Goal: Task Accomplishment & Management: Complete application form

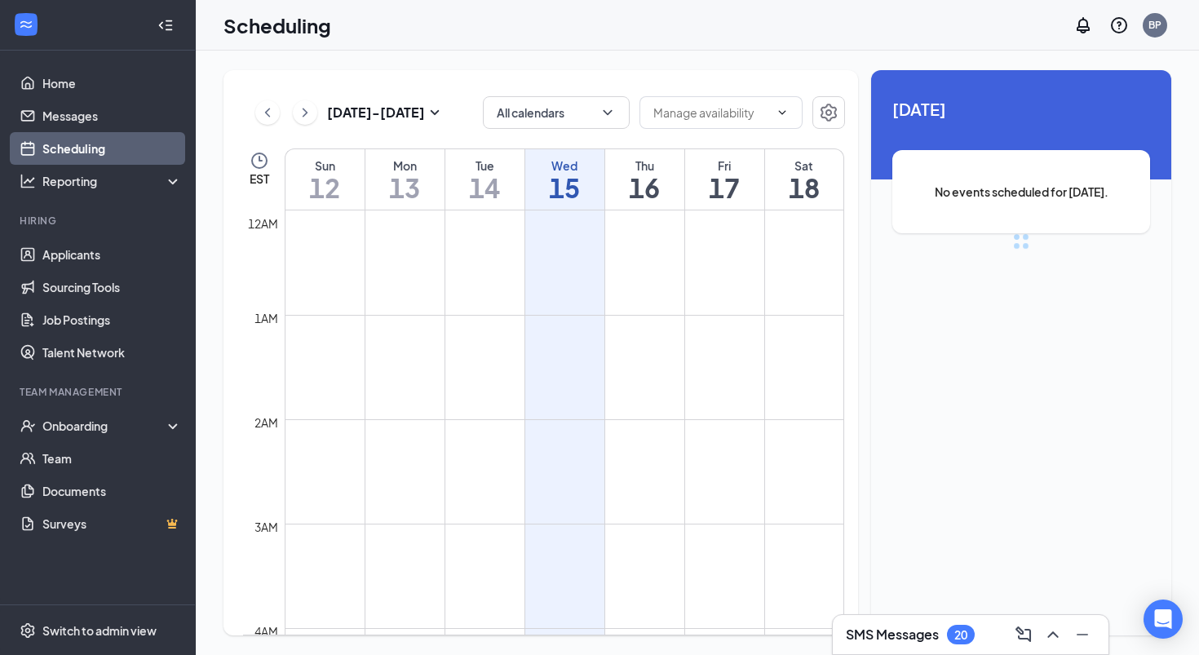
scroll to position [802, 0]
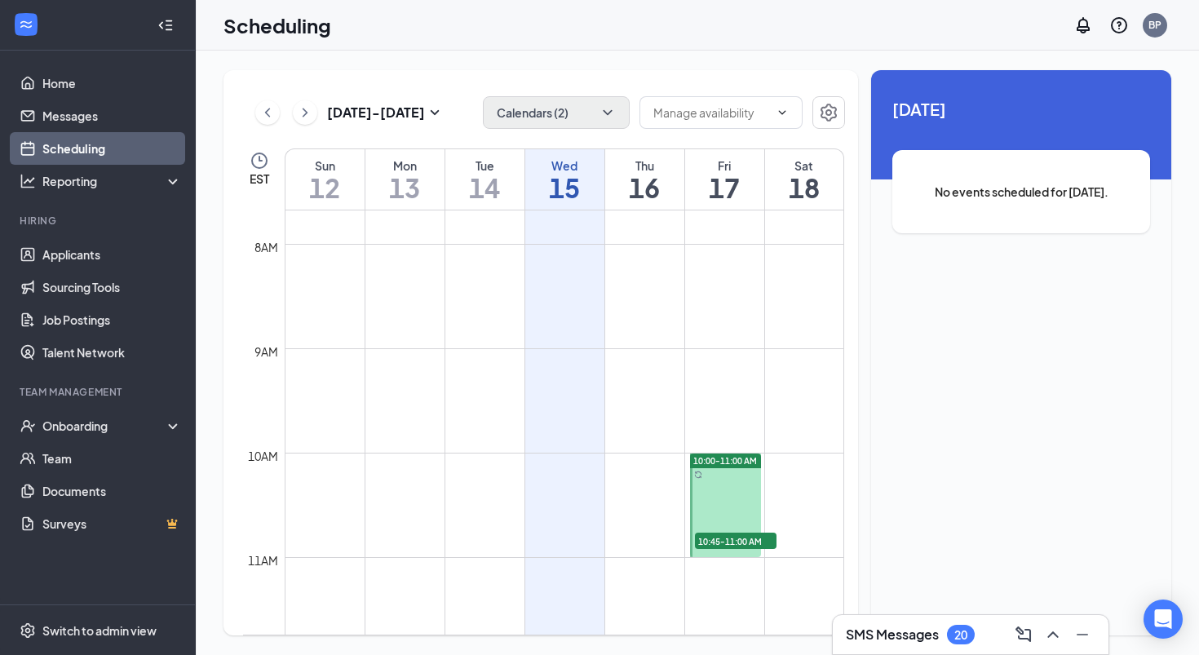
click at [580, 113] on button "Calendars (2)" at bounding box center [556, 112] width 147 height 33
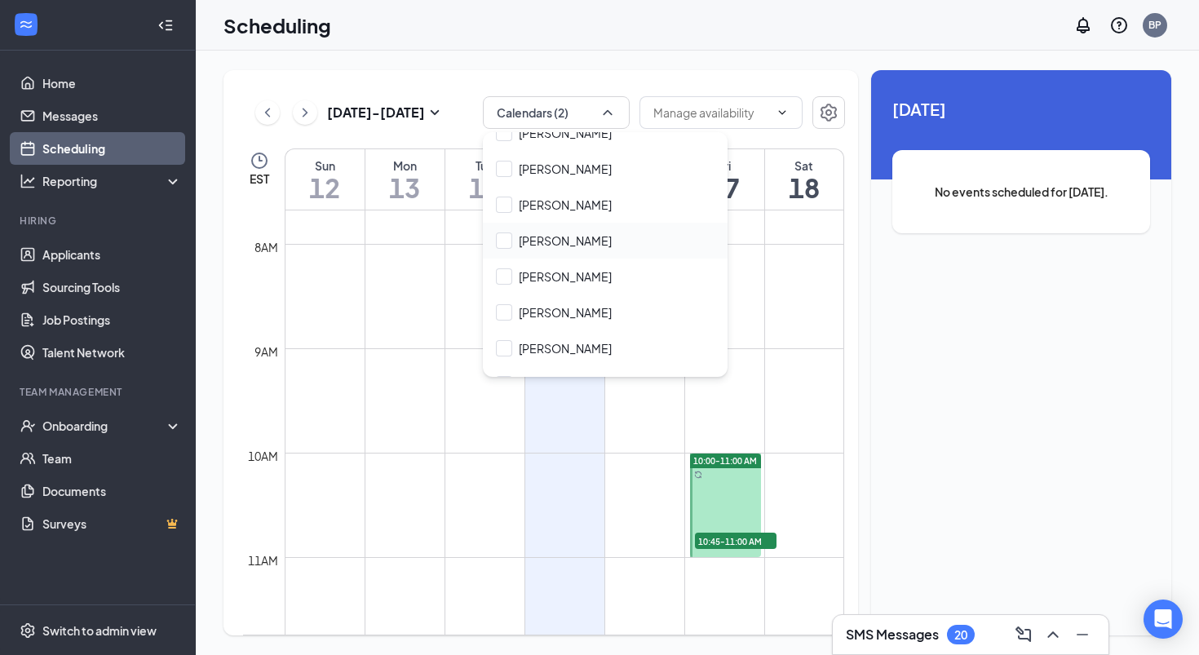
scroll to position [150, 0]
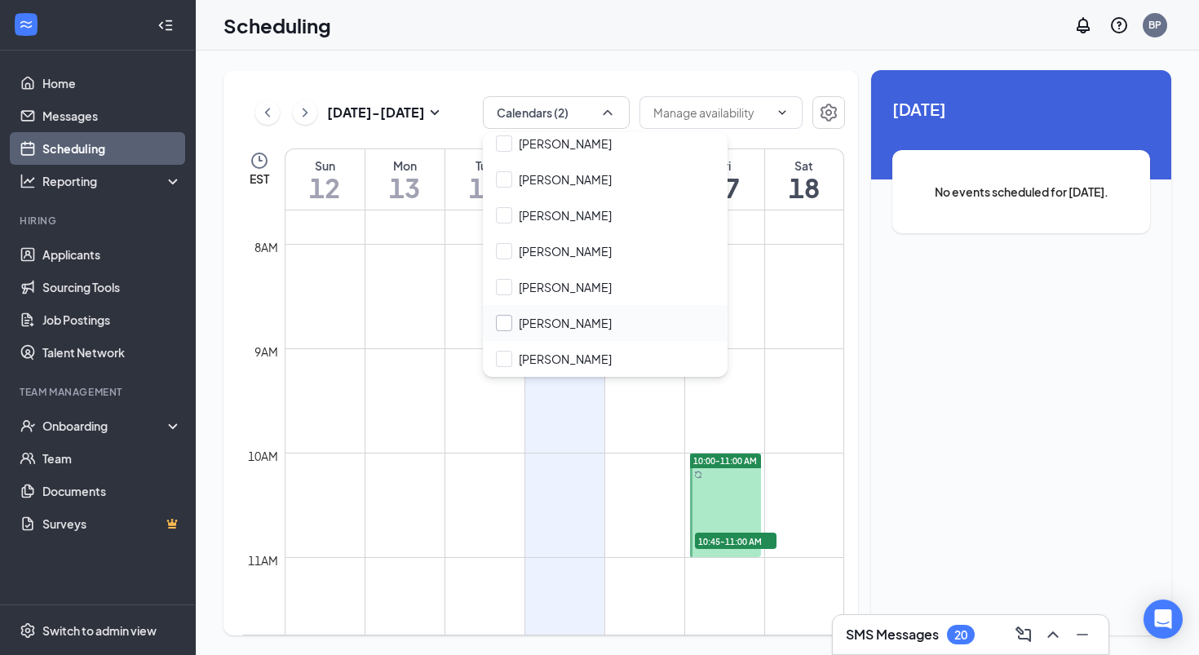
click at [506, 324] on div at bounding box center [504, 323] width 16 height 16
click at [506, 324] on input "[PERSON_NAME]" at bounding box center [554, 323] width 116 height 16
click at [507, 318] on div at bounding box center [504, 323] width 16 height 16
click at [507, 318] on input "[PERSON_NAME]" at bounding box center [554, 323] width 116 height 16
drag, startPoint x: 506, startPoint y: 321, endPoint x: 517, endPoint y: 312, distance: 14.0
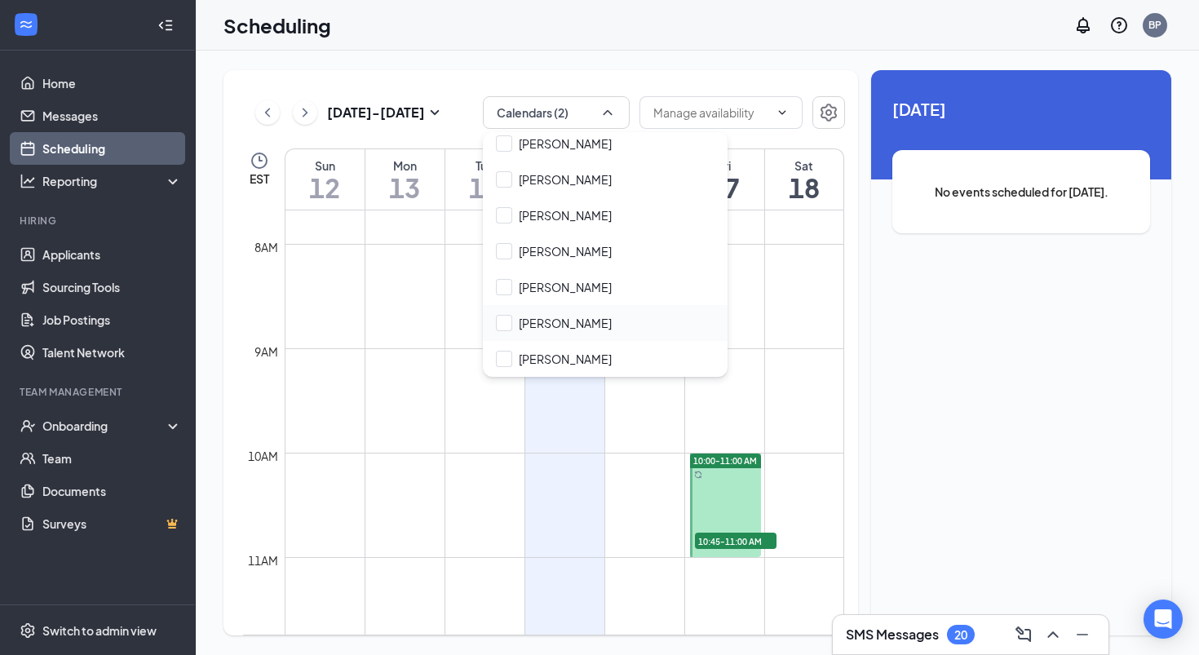
click at [517, 312] on div "[PERSON_NAME]" at bounding box center [605, 323] width 245 height 36
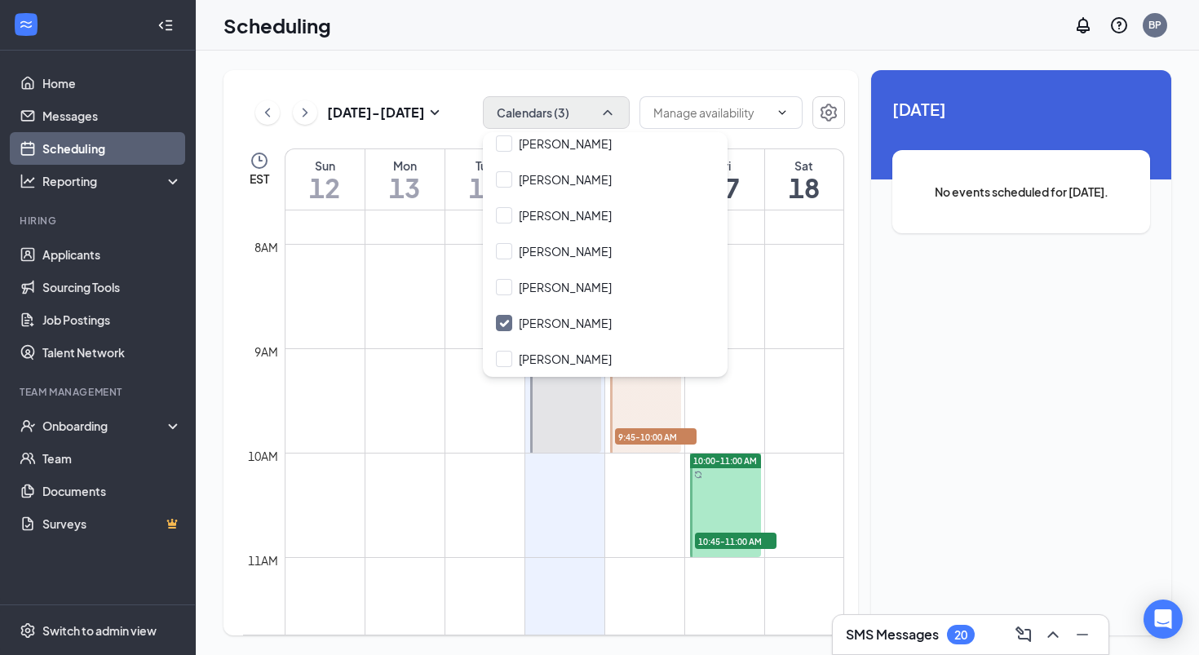
click at [604, 108] on icon "ChevronUp" at bounding box center [607, 112] width 16 height 16
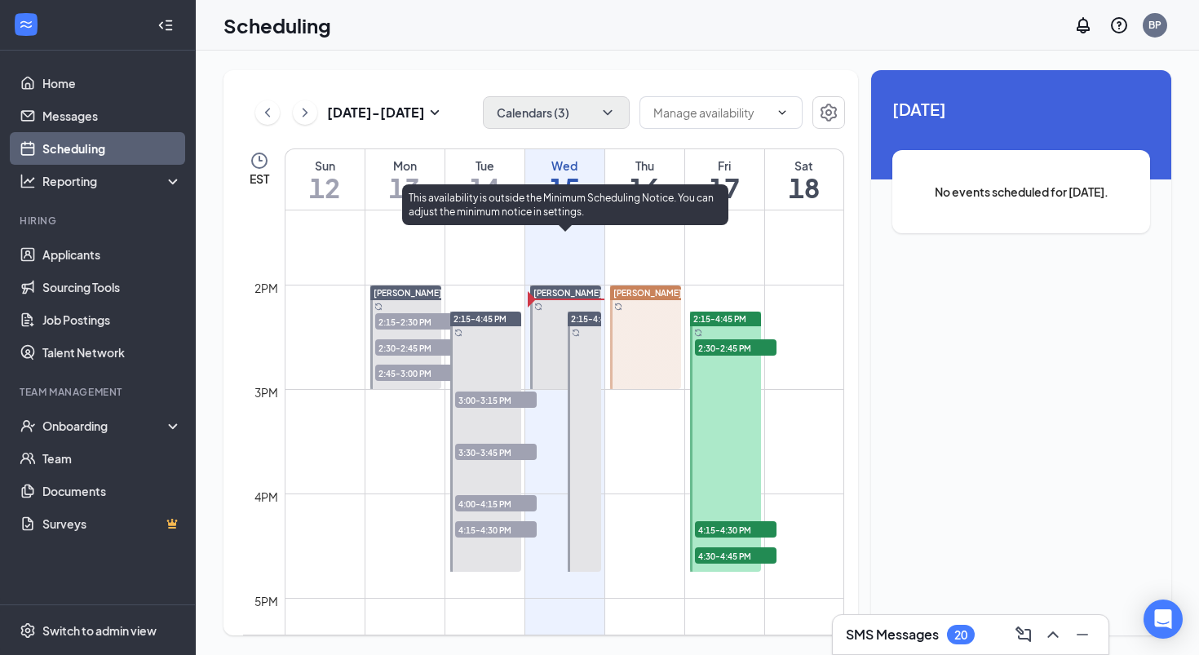
scroll to position [1379, 0]
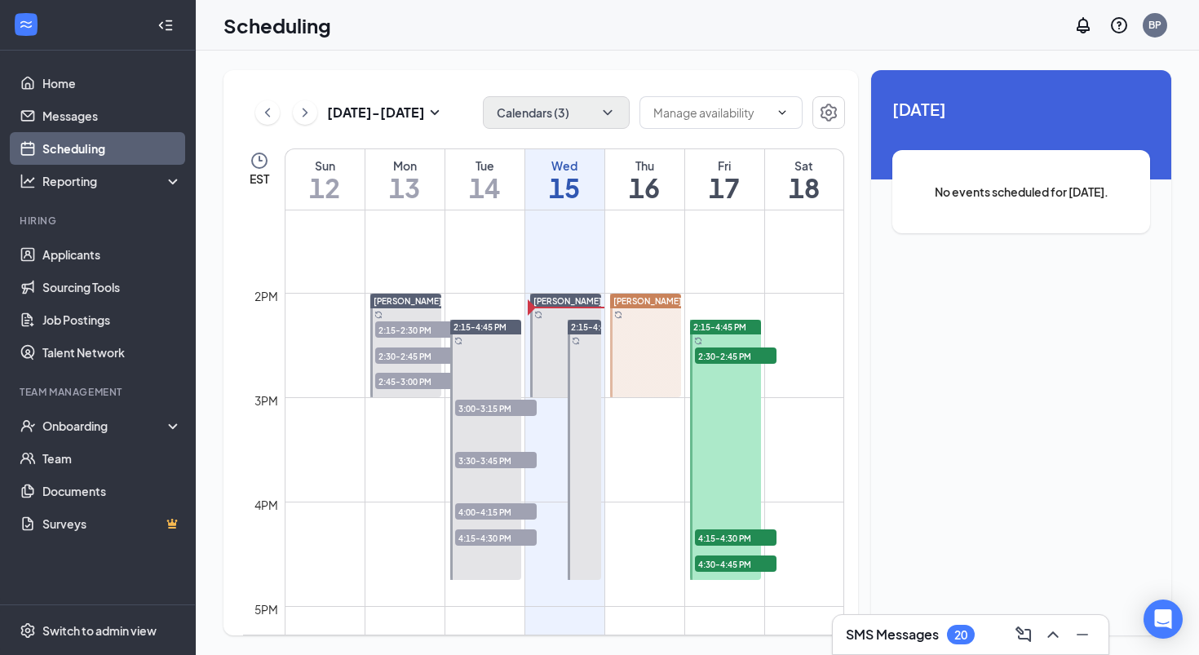
click at [644, 193] on h1 "16" at bounding box center [644, 188] width 79 height 28
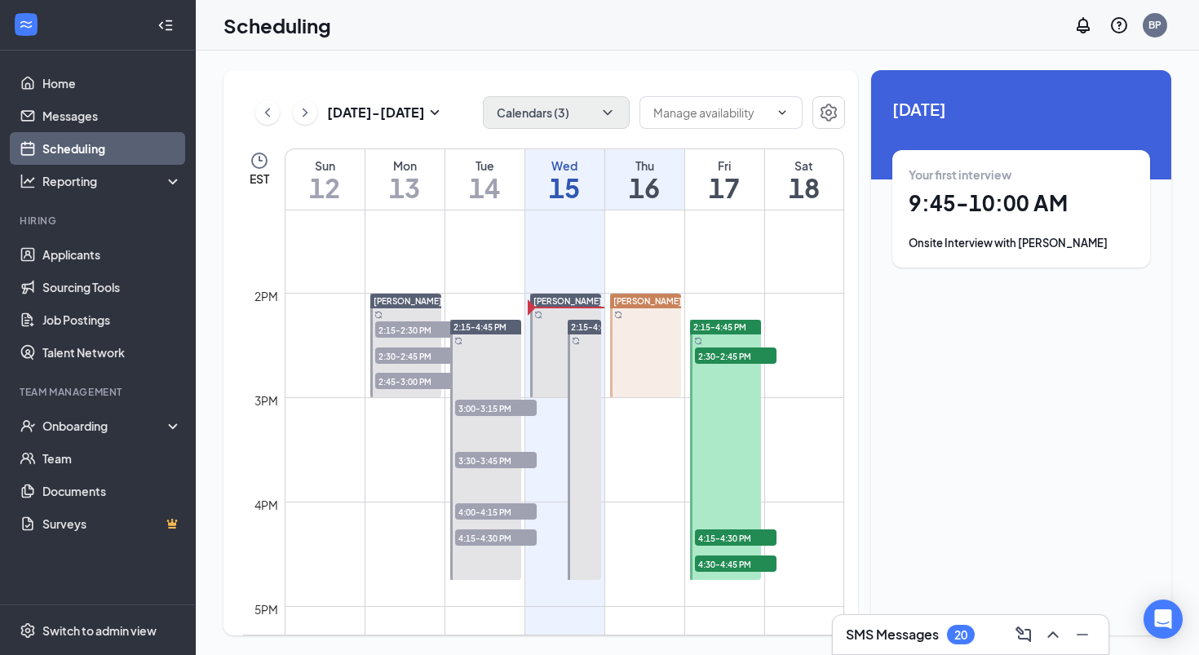
click at [976, 210] on h1 "9:45 - 10:00 AM" at bounding box center [1021, 203] width 225 height 28
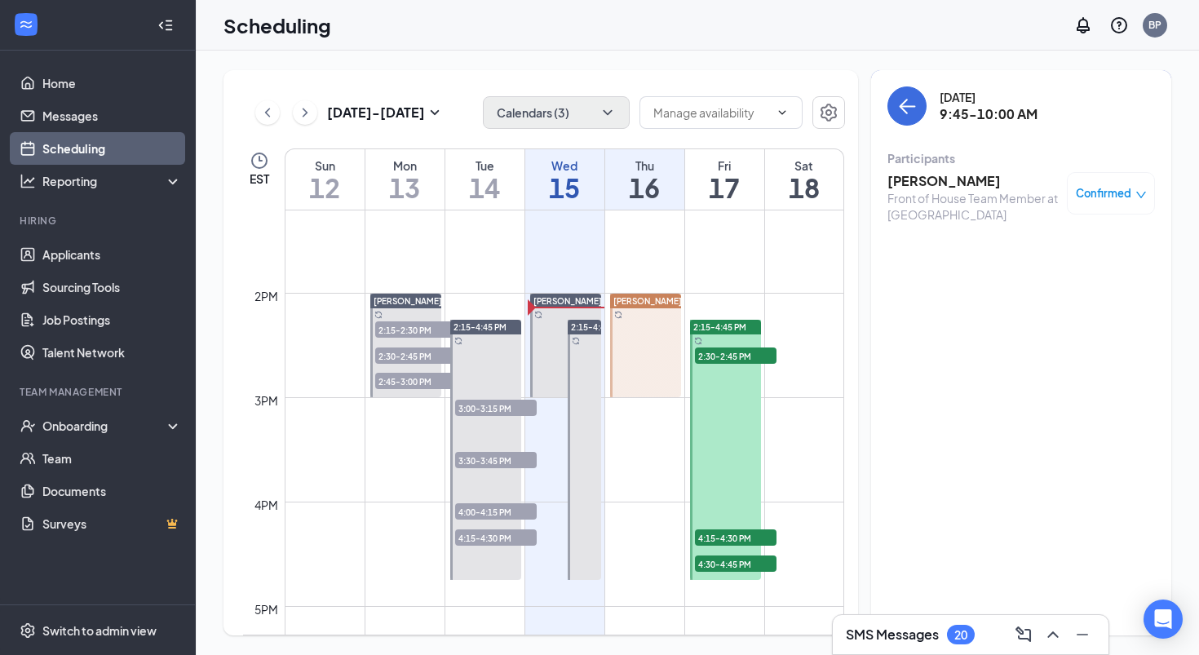
click at [947, 185] on h3 "[PERSON_NAME]" at bounding box center [972, 181] width 171 height 18
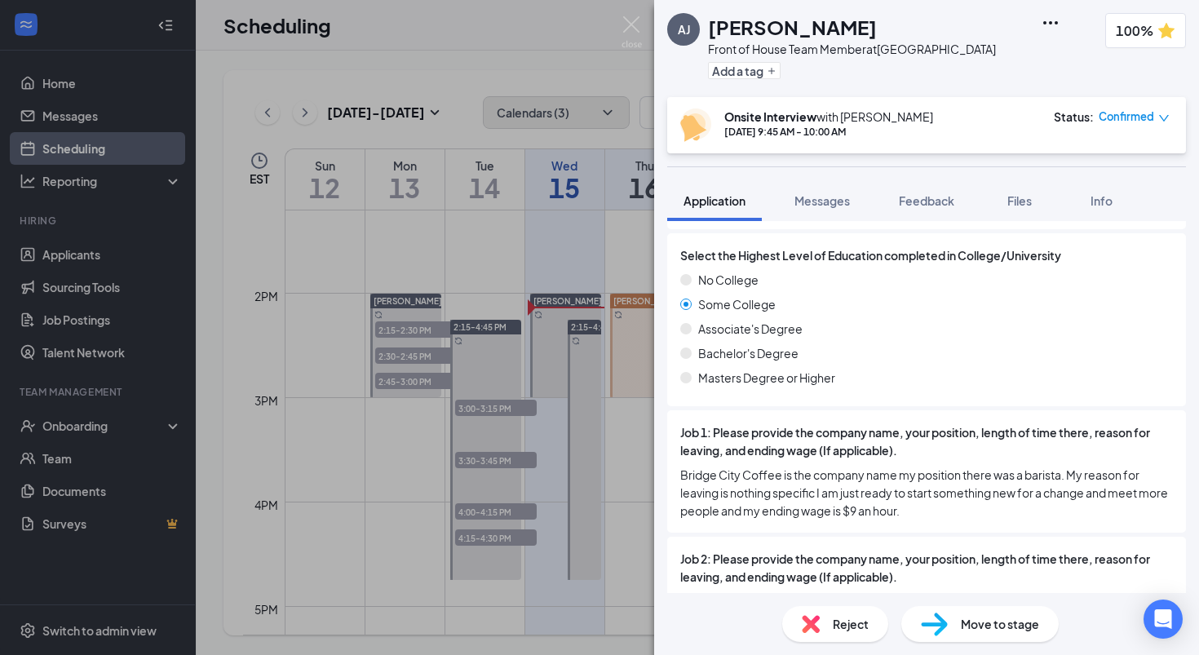
scroll to position [1135, 0]
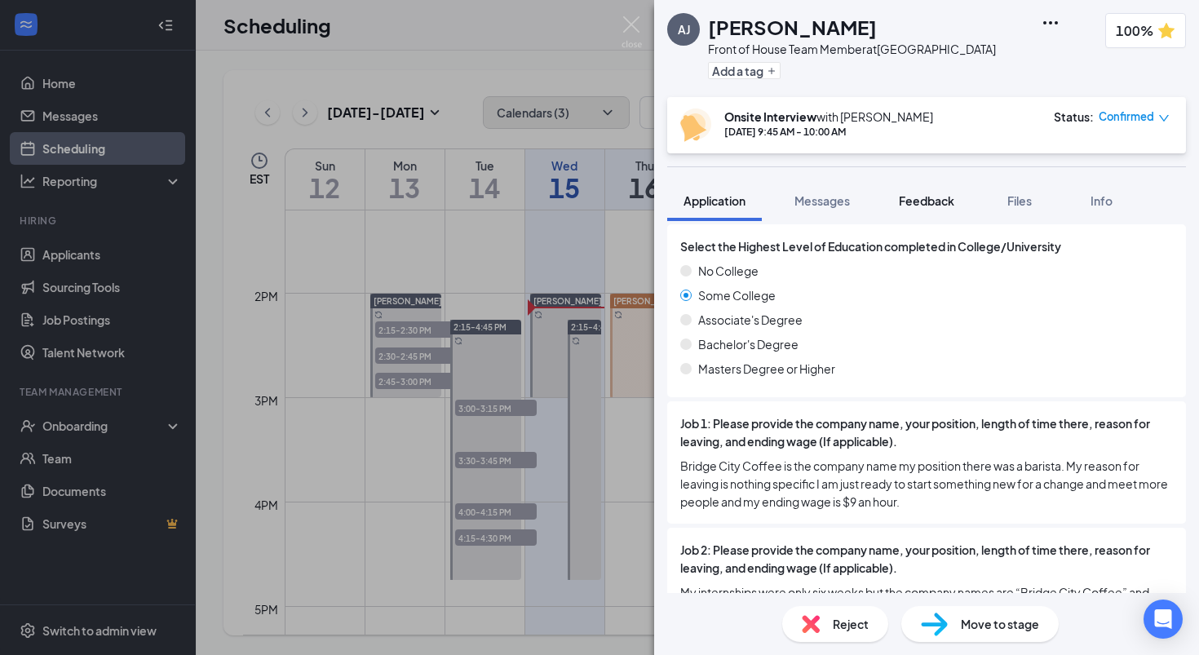
click at [926, 202] on span "Feedback" at bounding box center [926, 200] width 55 height 15
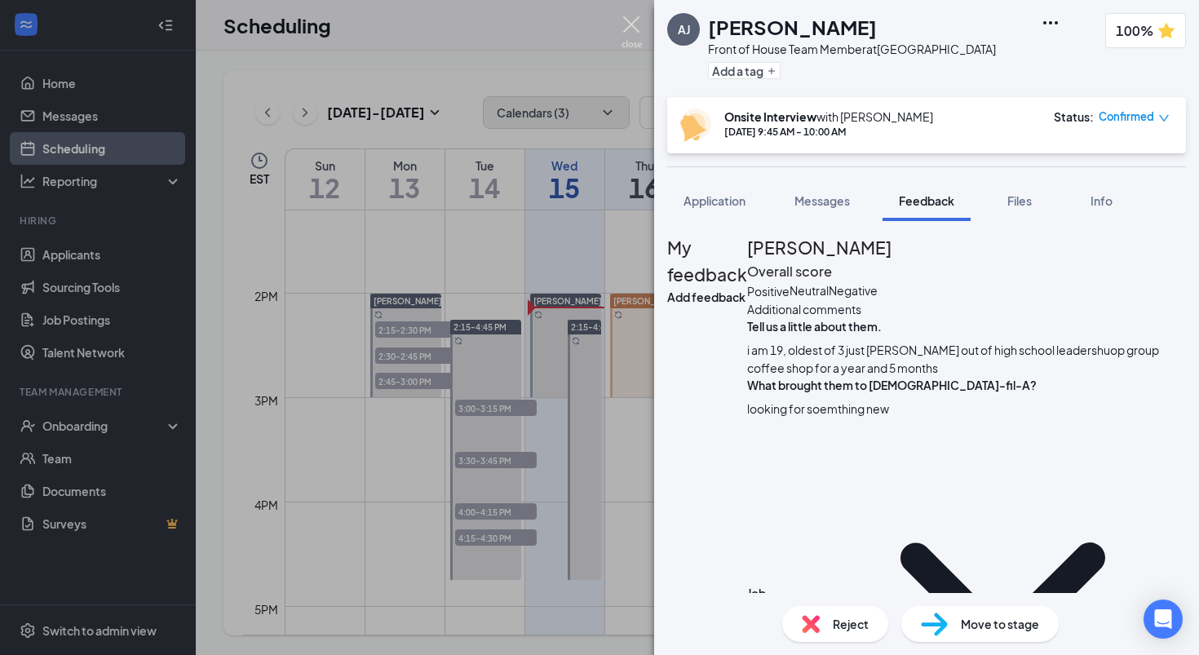
click at [630, 27] on img at bounding box center [632, 32] width 20 height 32
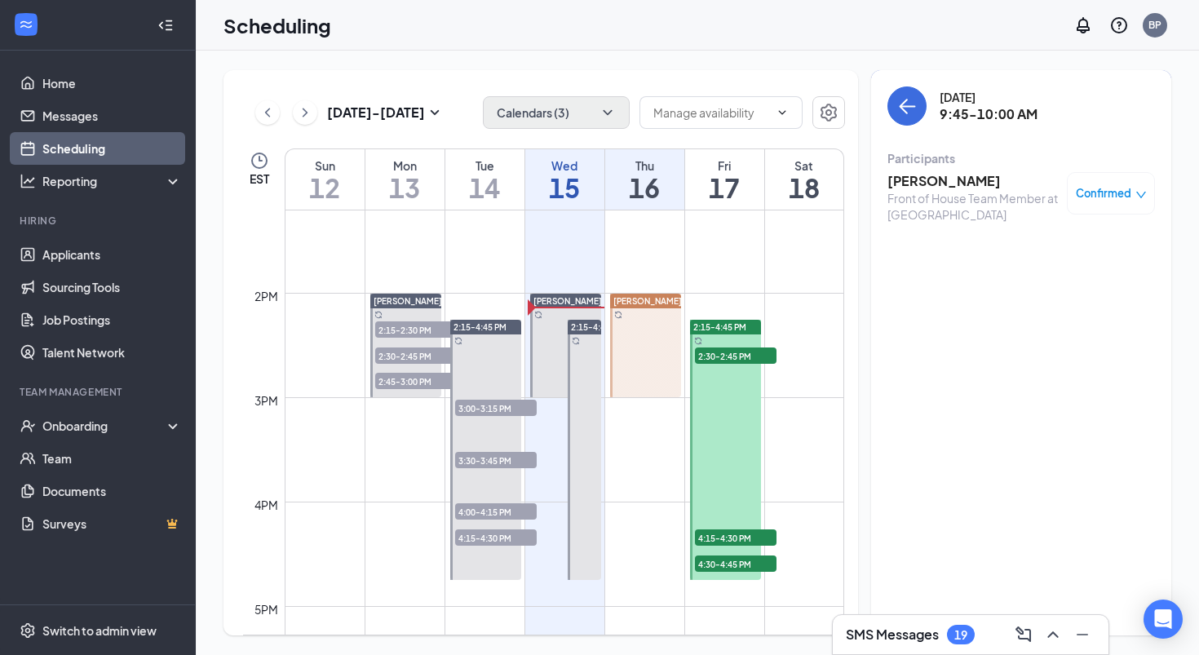
click at [725, 167] on div "Fri" at bounding box center [724, 165] width 79 height 16
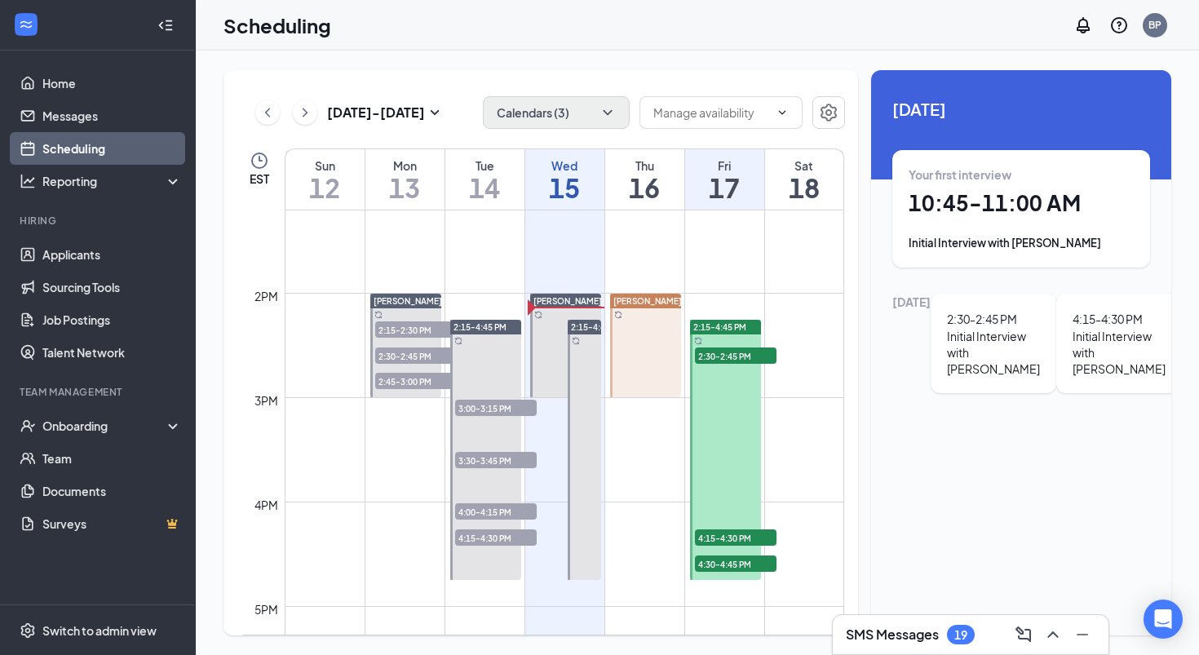
click at [615, 112] on icon "ChevronDown" at bounding box center [607, 112] width 16 height 16
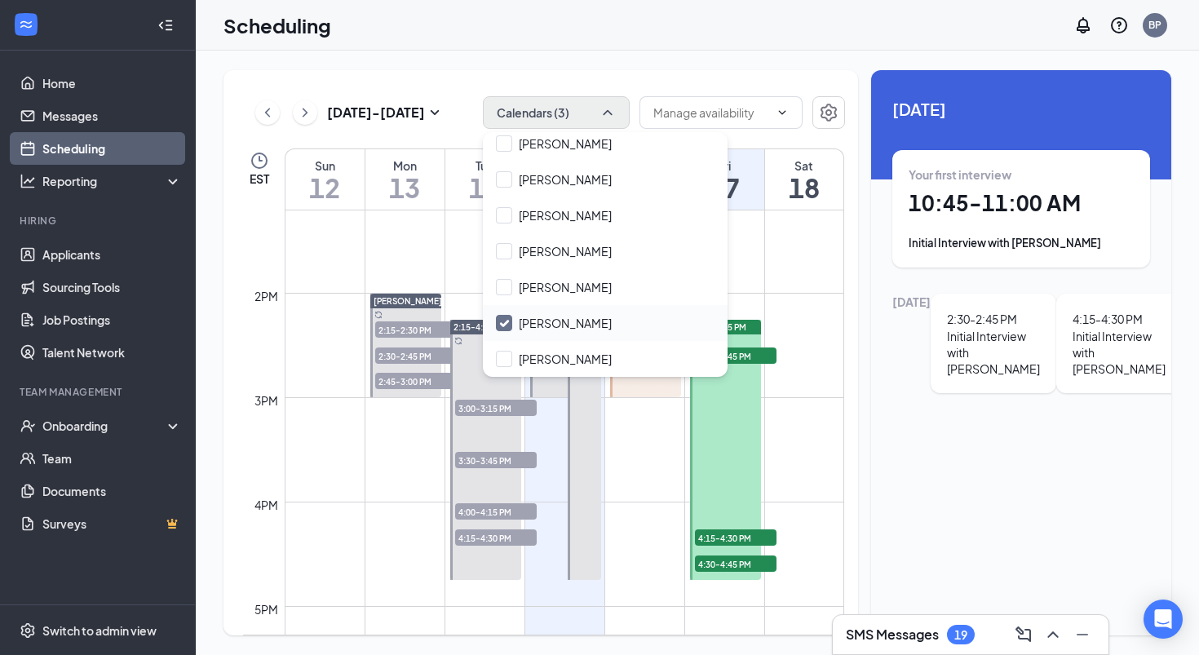
click at [502, 325] on icon "Checkmark" at bounding box center [504, 323] width 8 height 6
click at [502, 325] on input "[PERSON_NAME]" at bounding box center [554, 323] width 116 height 16
click at [502, 322] on input "[PERSON_NAME]" at bounding box center [554, 323] width 116 height 16
checkbox input "false"
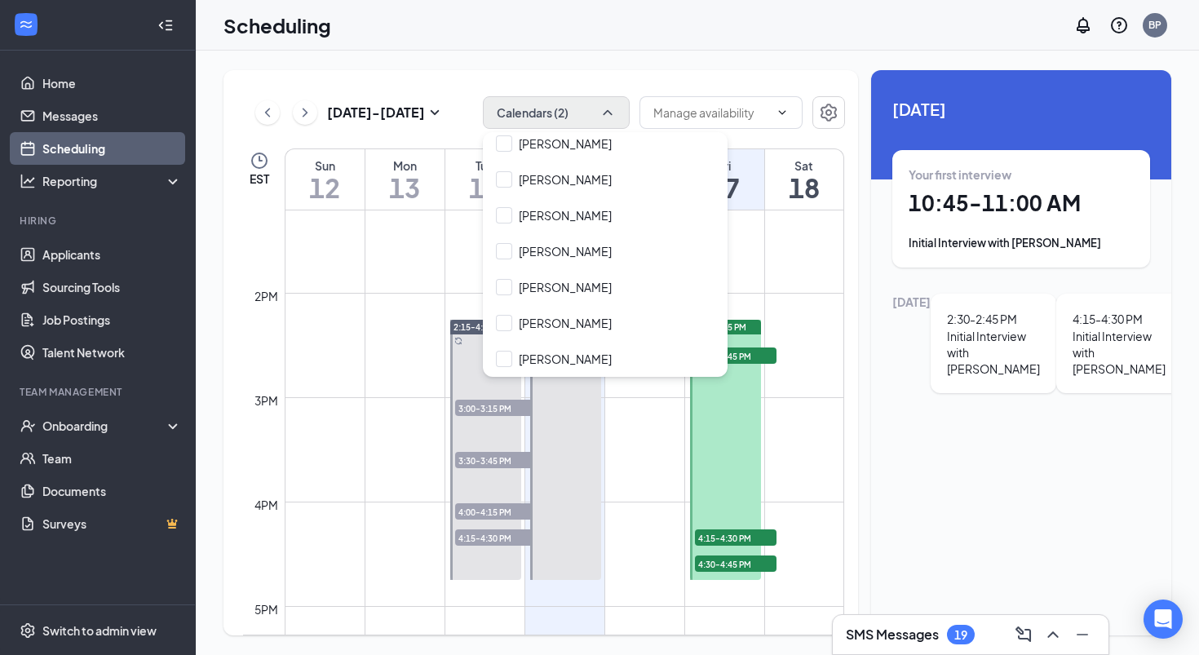
click at [66, 401] on div "Team Management" at bounding box center [99, 393] width 159 height 16
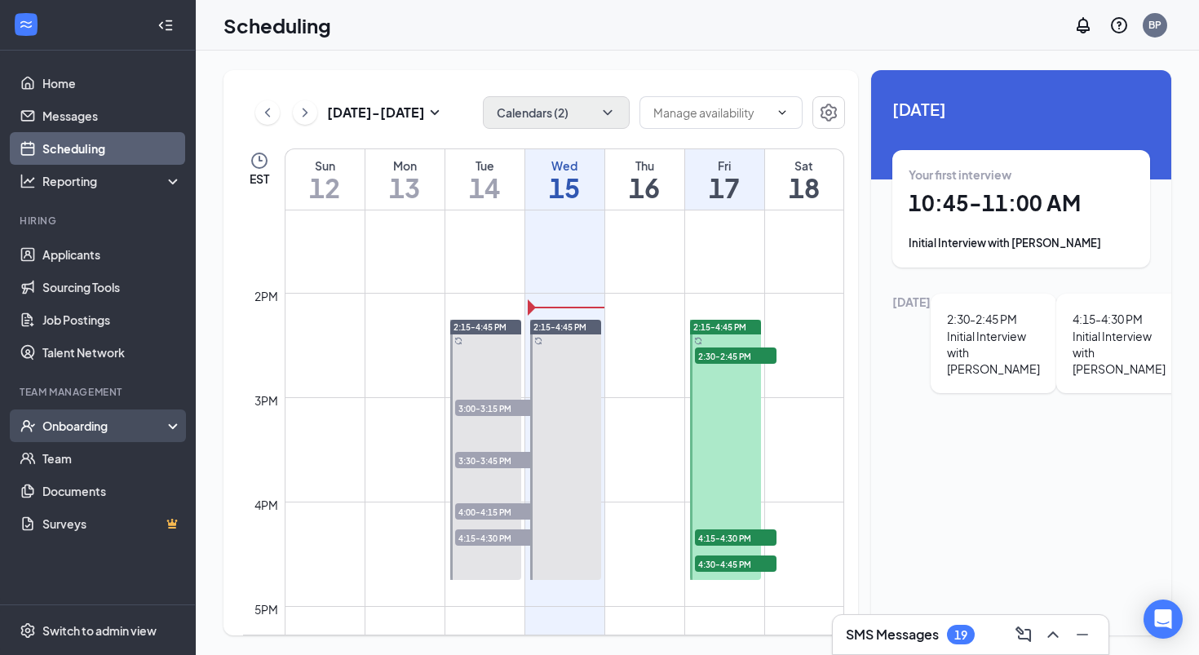
click at [72, 429] on div "Onboarding" at bounding box center [105, 426] width 126 height 16
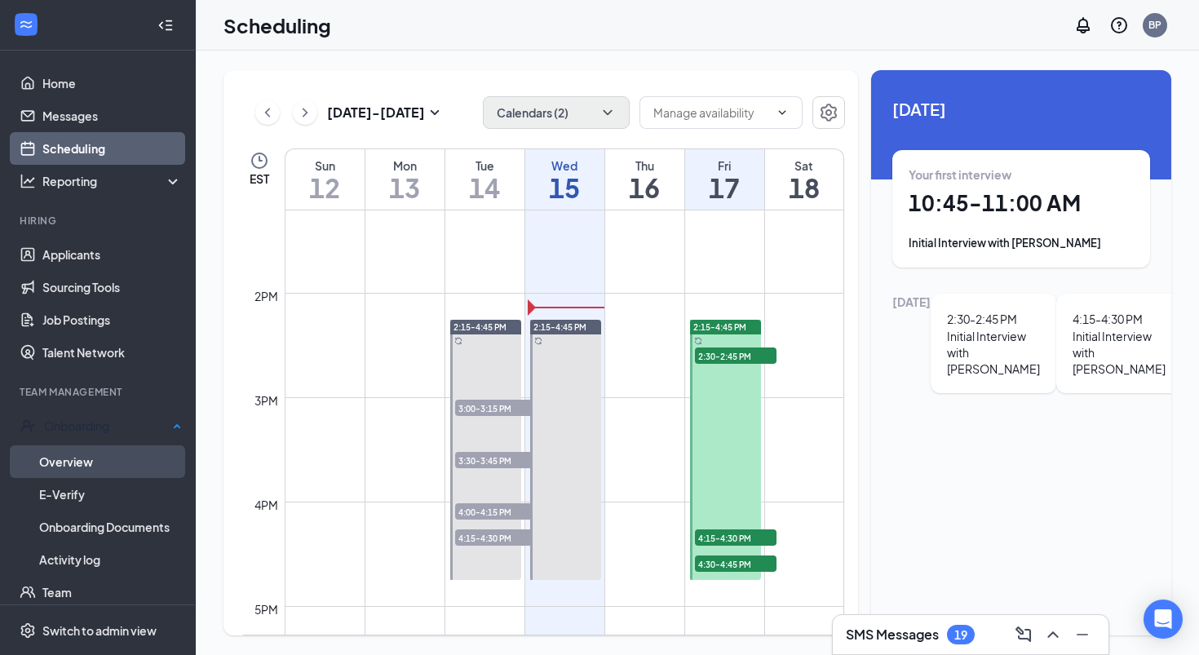
click at [67, 463] on link "Overview" at bounding box center [110, 461] width 143 height 33
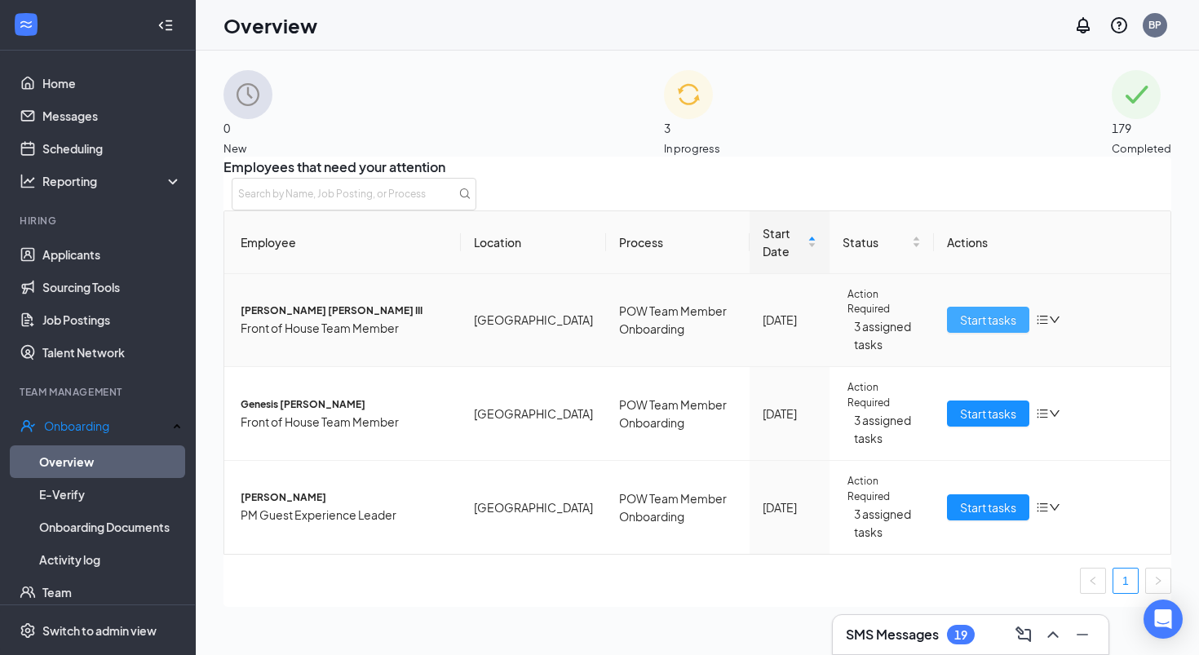
click at [960, 329] on span "Start tasks" at bounding box center [988, 320] width 56 height 18
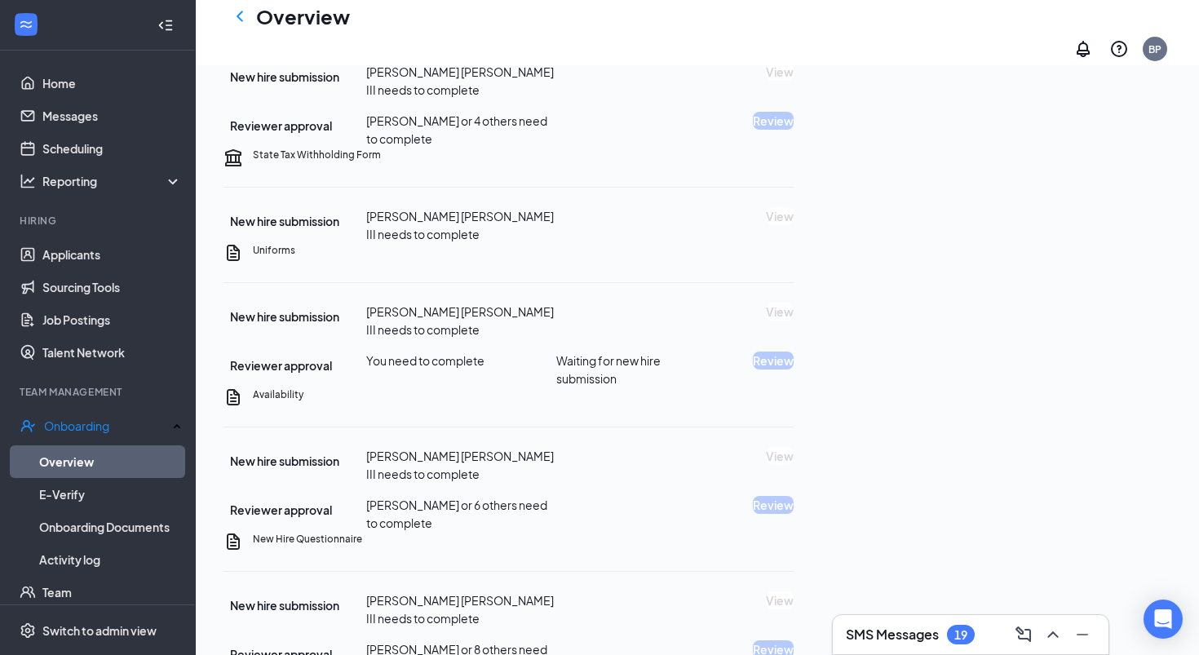
scroll to position [530, 0]
click at [244, 26] on icon "ChevronLeft" at bounding box center [240, 17] width 20 height 20
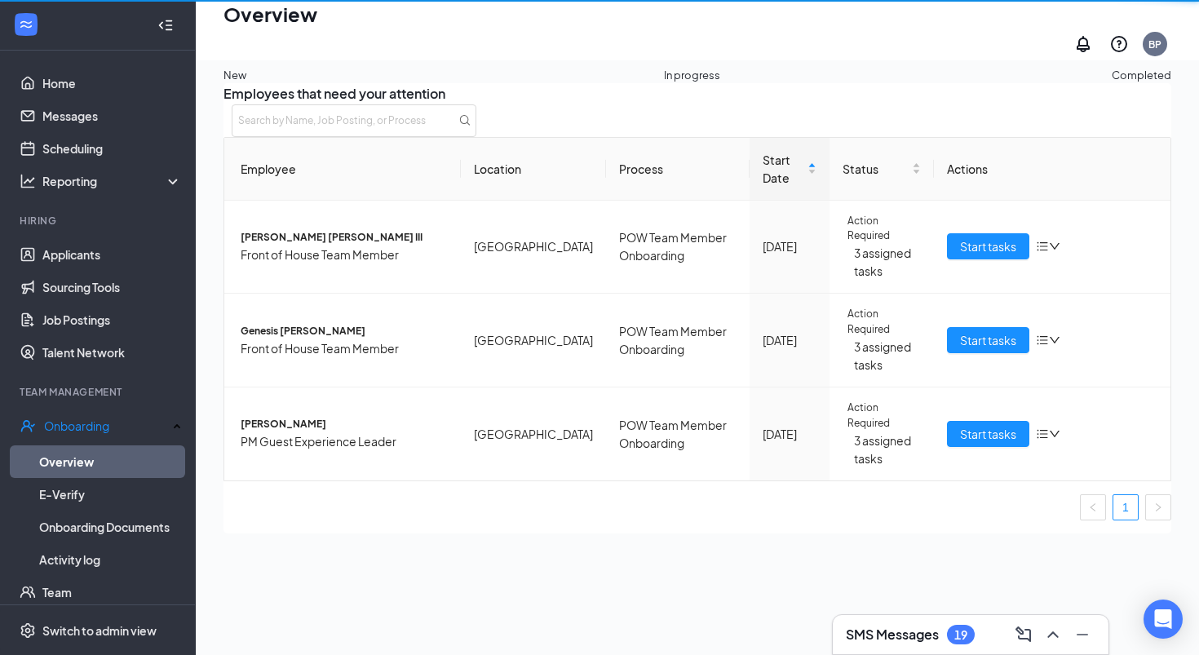
scroll to position [73, 0]
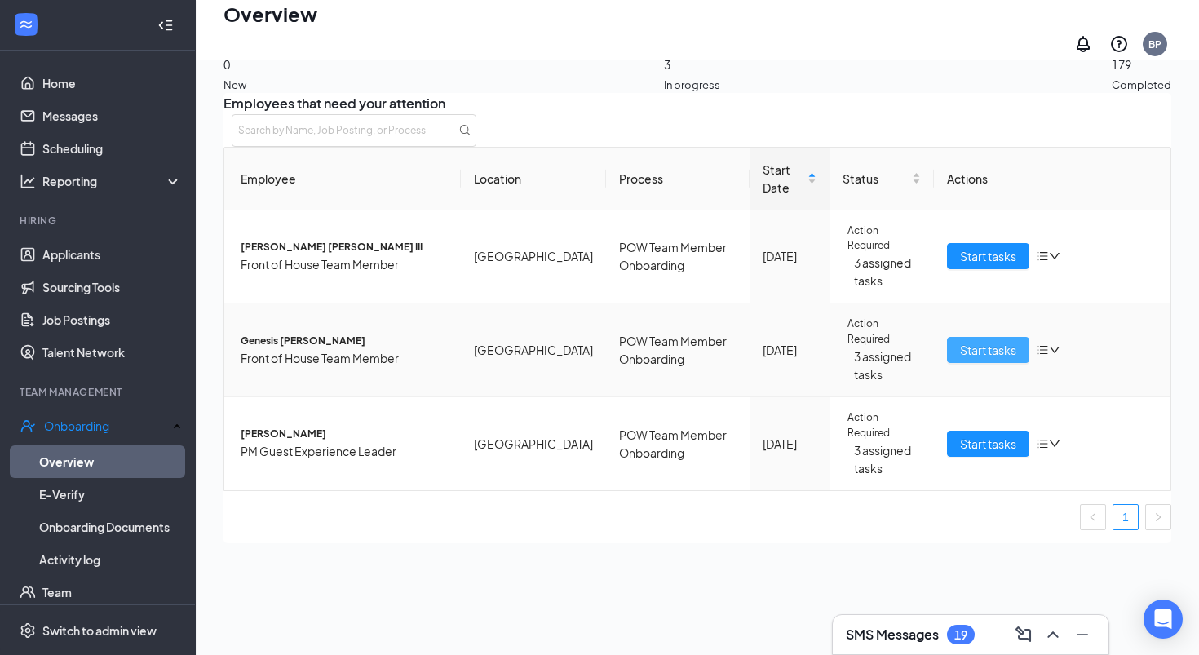
click at [989, 359] on span "Start tasks" at bounding box center [988, 350] width 56 height 18
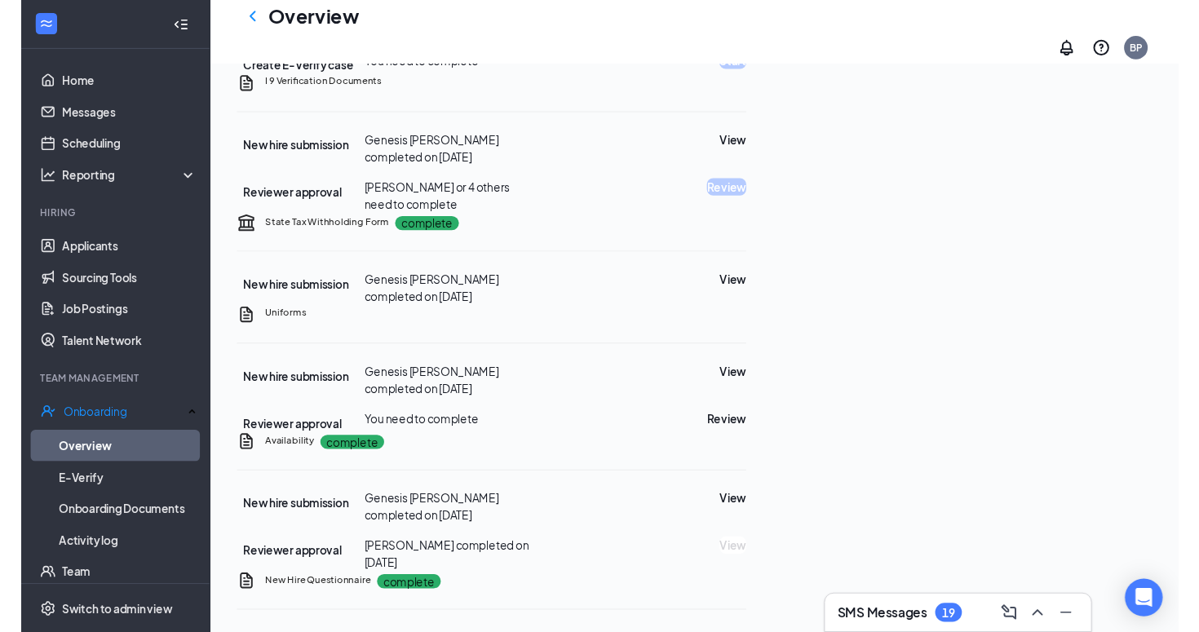
scroll to position [454, 0]
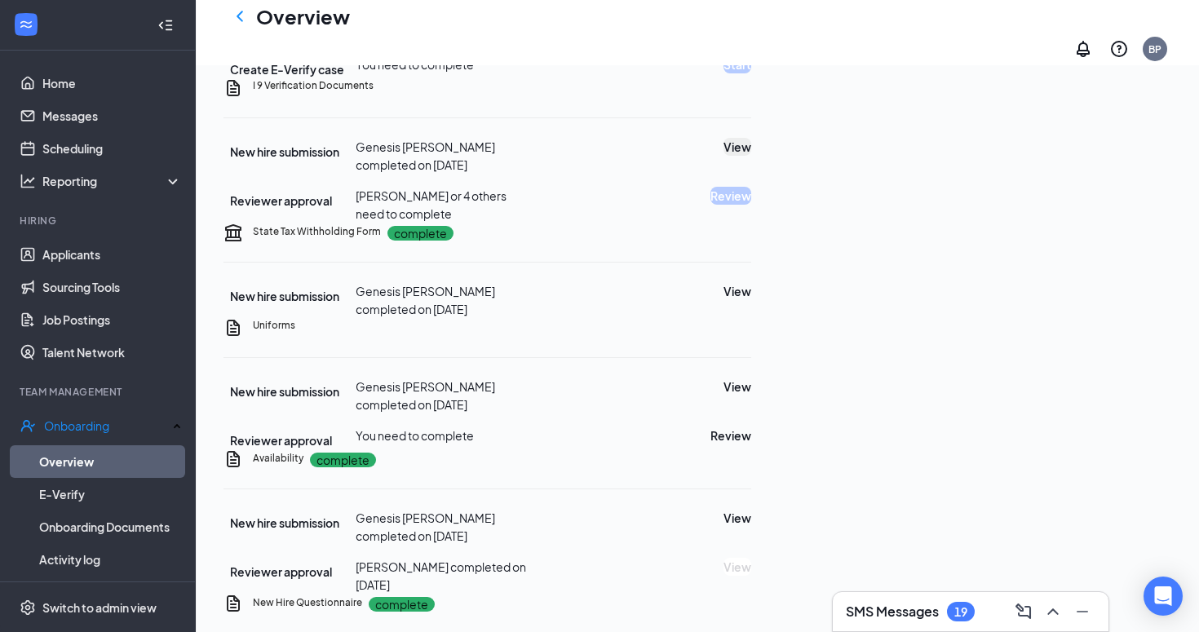
click at [751, 156] on button "View" at bounding box center [737, 147] width 28 height 18
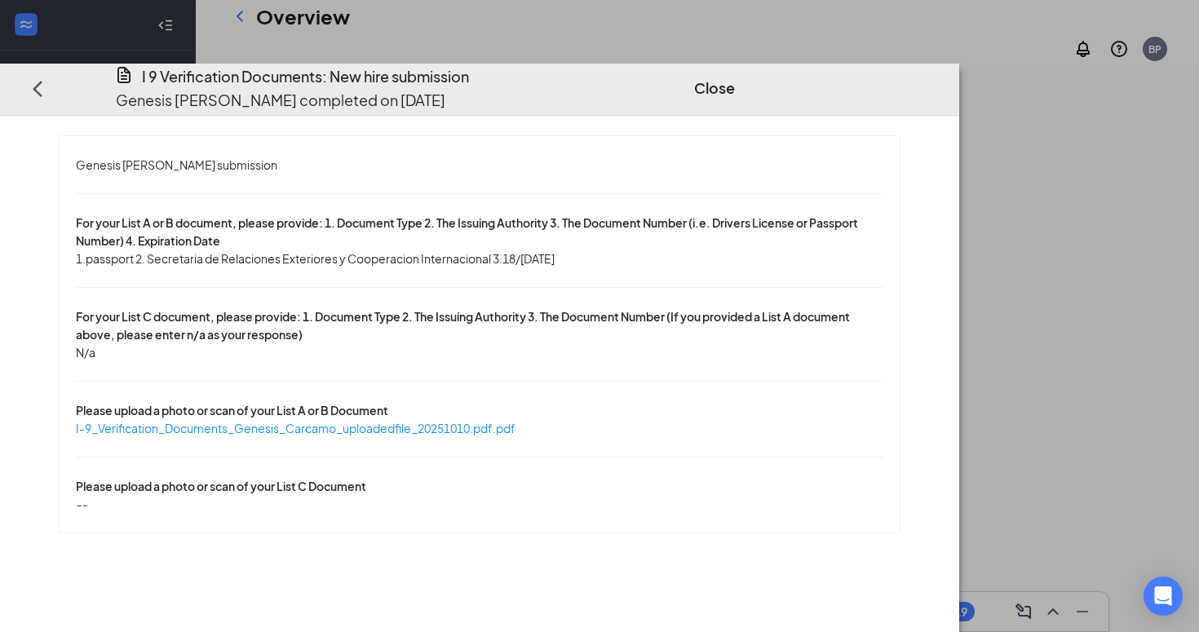
click at [537, 364] on div "Genesis [PERSON_NAME] submission For your List A or B document, please provide:…" at bounding box center [480, 334] width 840 height 396
click at [515, 421] on span "I-9_Verification_Documents_Genesis_Carcamo_uploadedfile_20251010.pdf.pdf" at bounding box center [296, 428] width 440 height 15
click at [735, 77] on button "Close" at bounding box center [714, 88] width 41 height 23
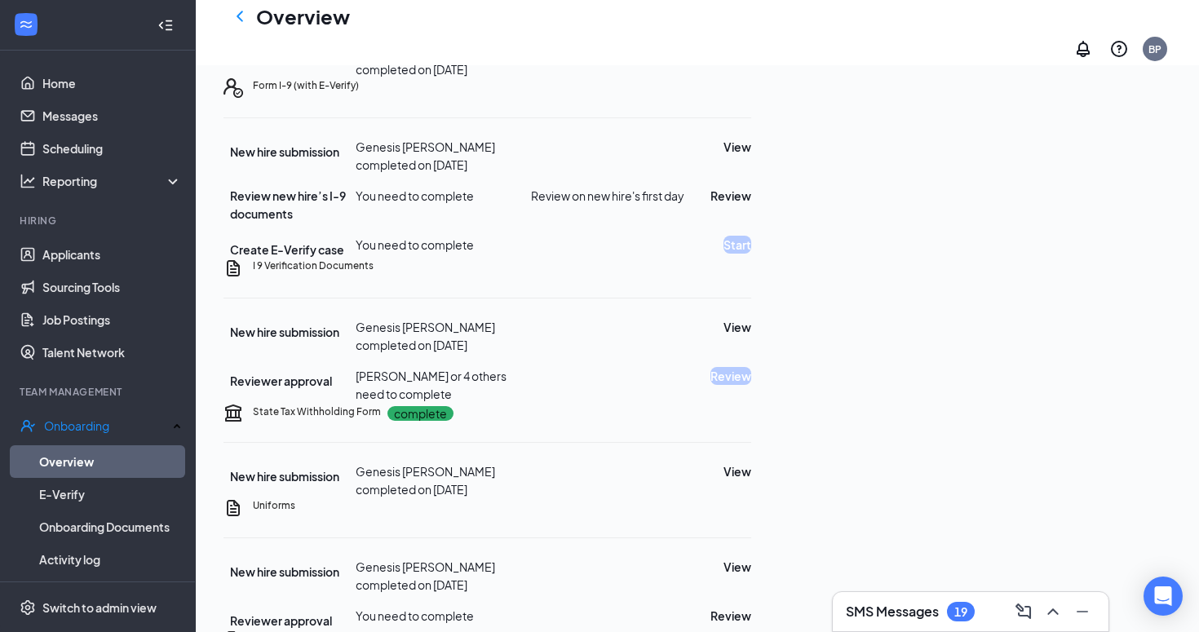
scroll to position [268, 0]
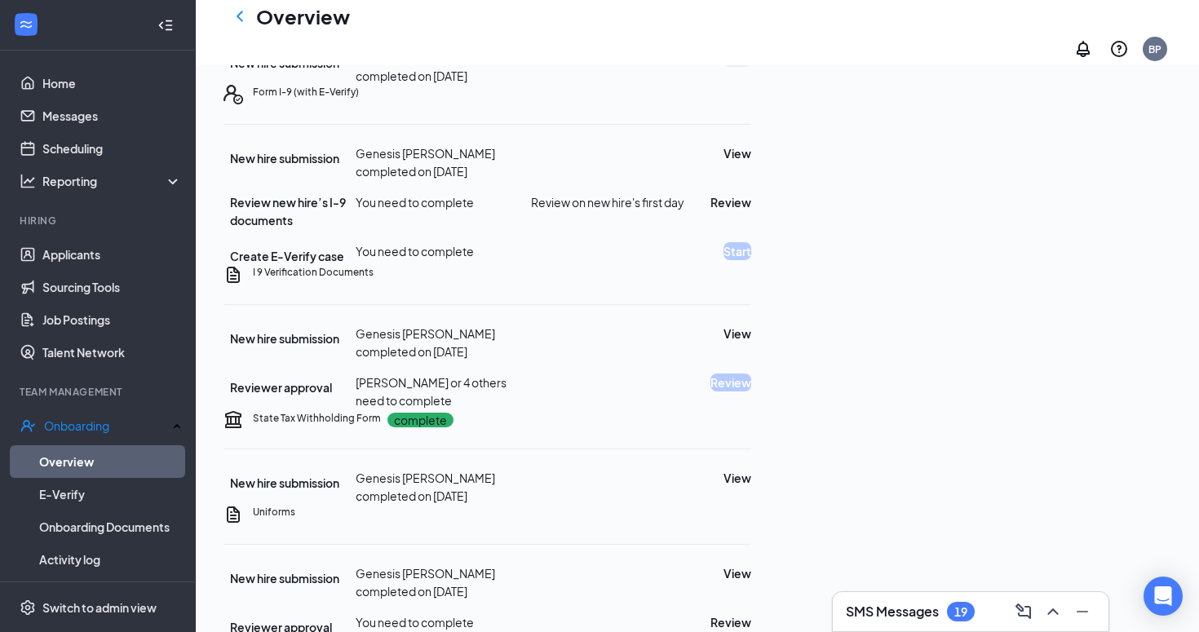
click at [751, 67] on button "View" at bounding box center [737, 58] width 28 height 18
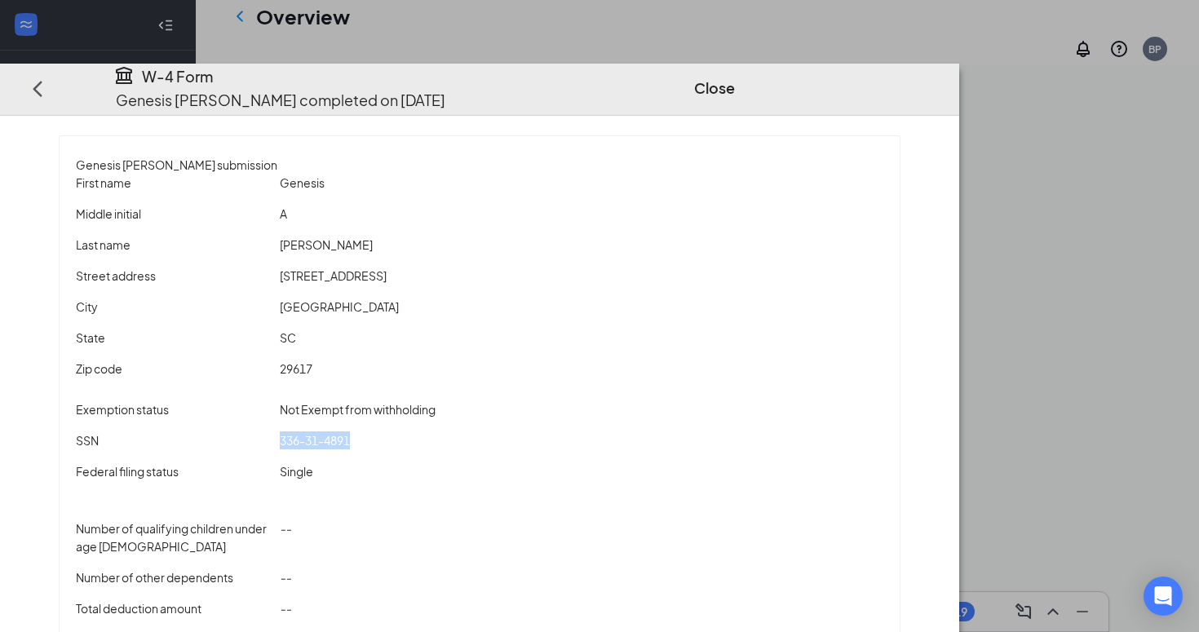
drag, startPoint x: 387, startPoint y: 422, endPoint x: 467, endPoint y: 417, distance: 80.1
click at [467, 431] on div "336-31-4891" at bounding box center [582, 440] width 611 height 18
copy span "336-31-4891"
click at [735, 77] on button "Close" at bounding box center [714, 88] width 41 height 23
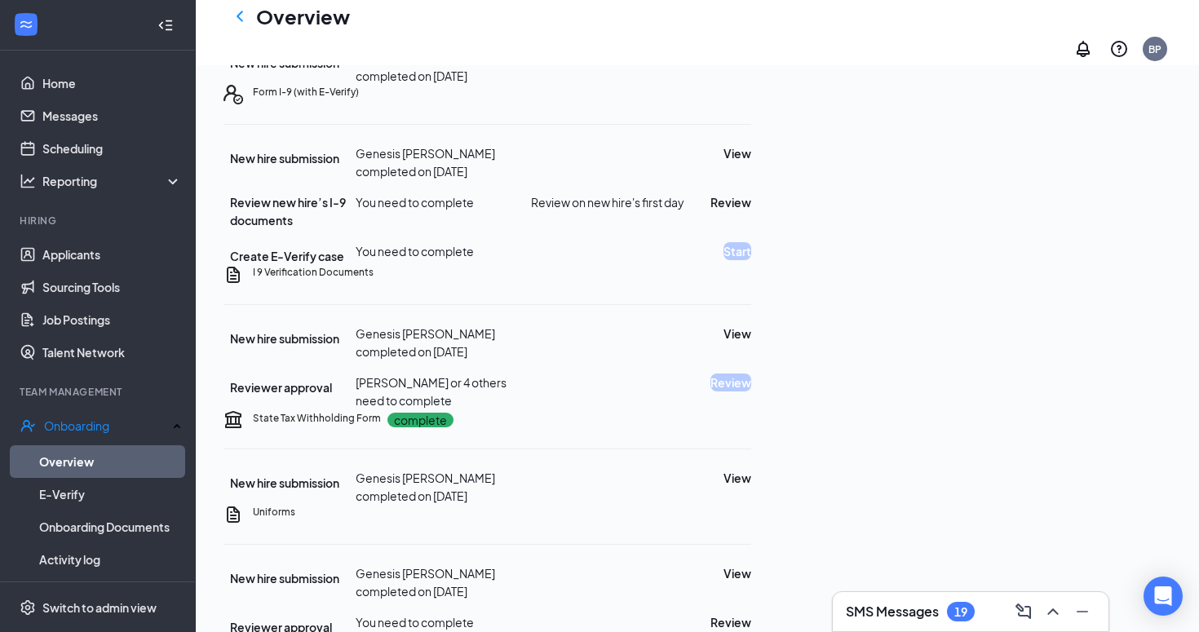
scroll to position [288, 0]
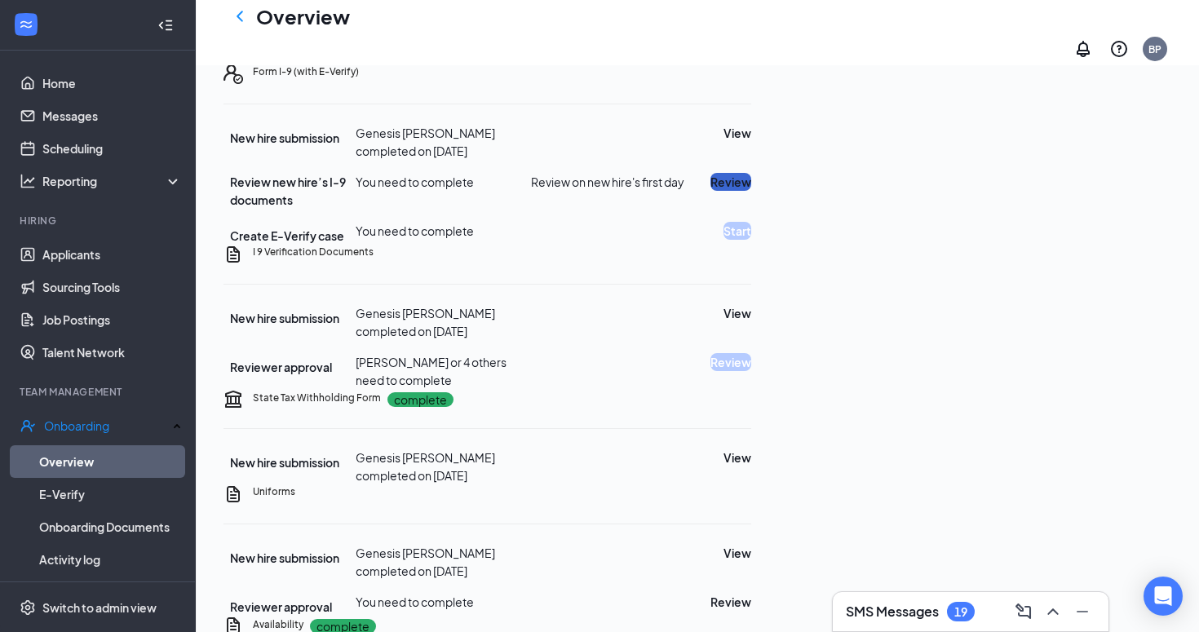
click at [751, 191] on button "Review" at bounding box center [730, 182] width 41 height 18
type input "[DATE]"
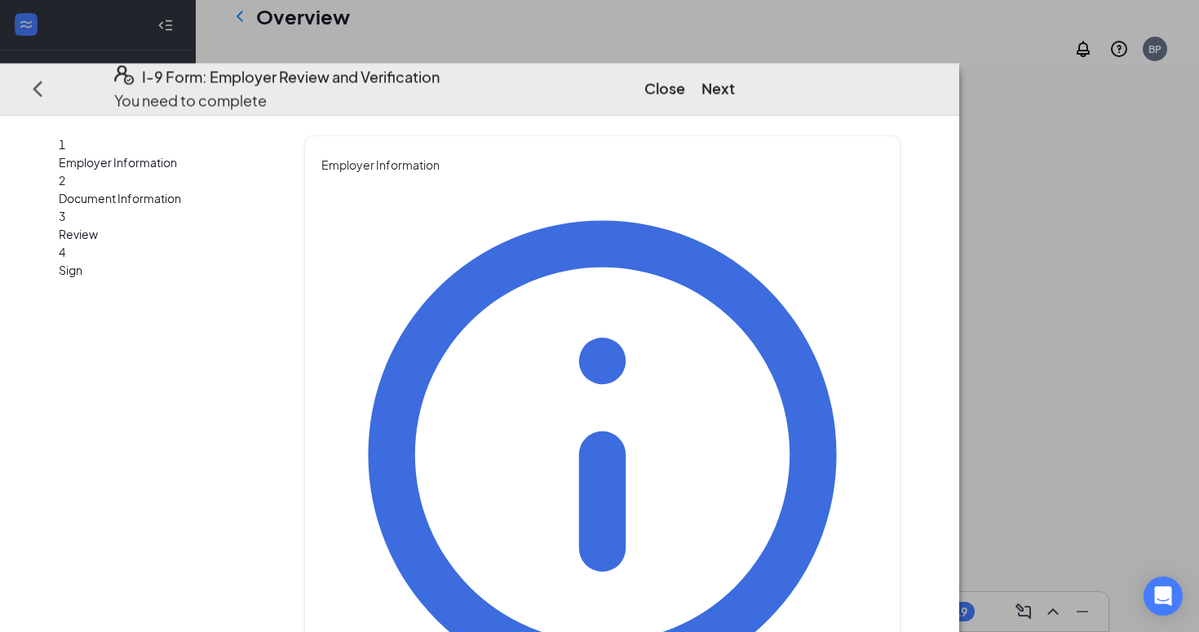
type input "[PERSON_NAME]"
type input "p"
type input "[PERSON_NAME]"
type input "Director"
type input "[DOMAIN_NAME][EMAIL_ADDRESS][DOMAIN_NAME]"
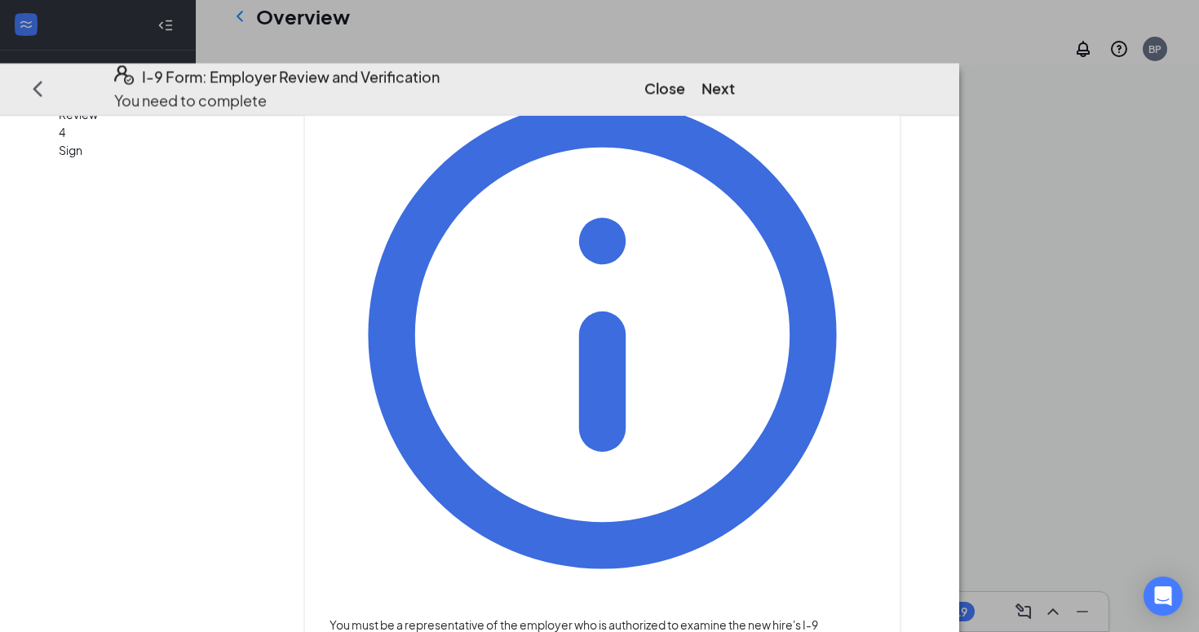
scroll to position [760, 0]
type input "8642958330"
click at [735, 77] on button "Next" at bounding box center [717, 88] width 33 height 23
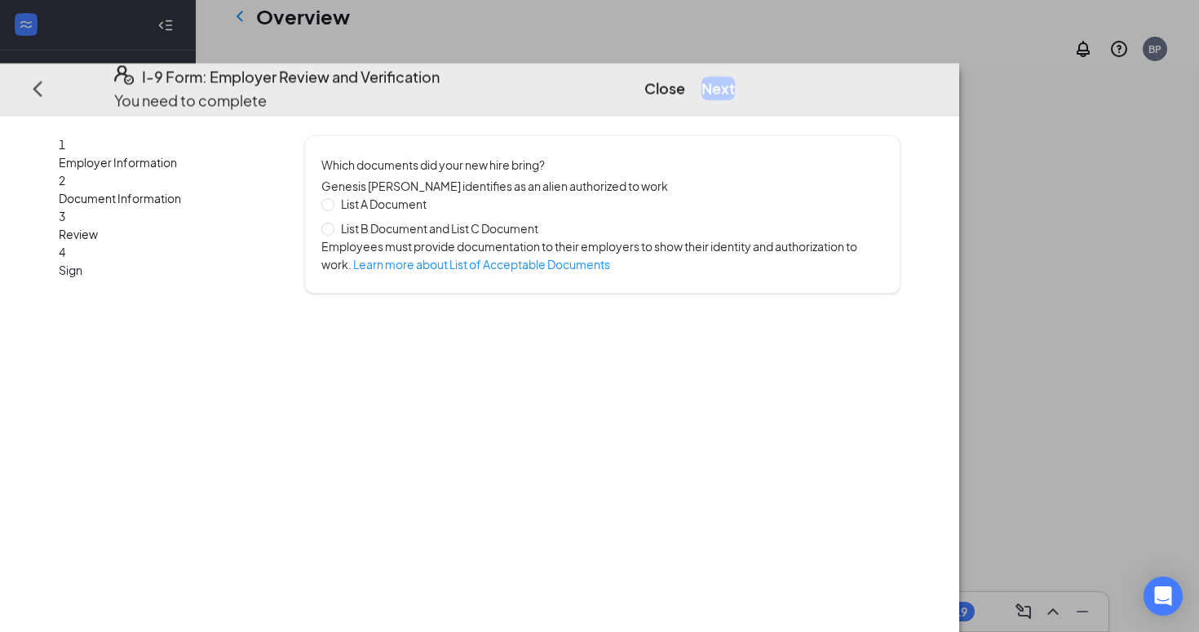
scroll to position [0, 0]
click at [542, 226] on div "List A Document List B Document and List C Document Employees must provide docu…" at bounding box center [602, 234] width 562 height 78
click at [545, 222] on span "List B Document and List C Document" at bounding box center [439, 228] width 210 height 18
click at [333, 222] on input "List B Document and List C Document" at bounding box center [326, 227] width 11 height 11
radio input "true"
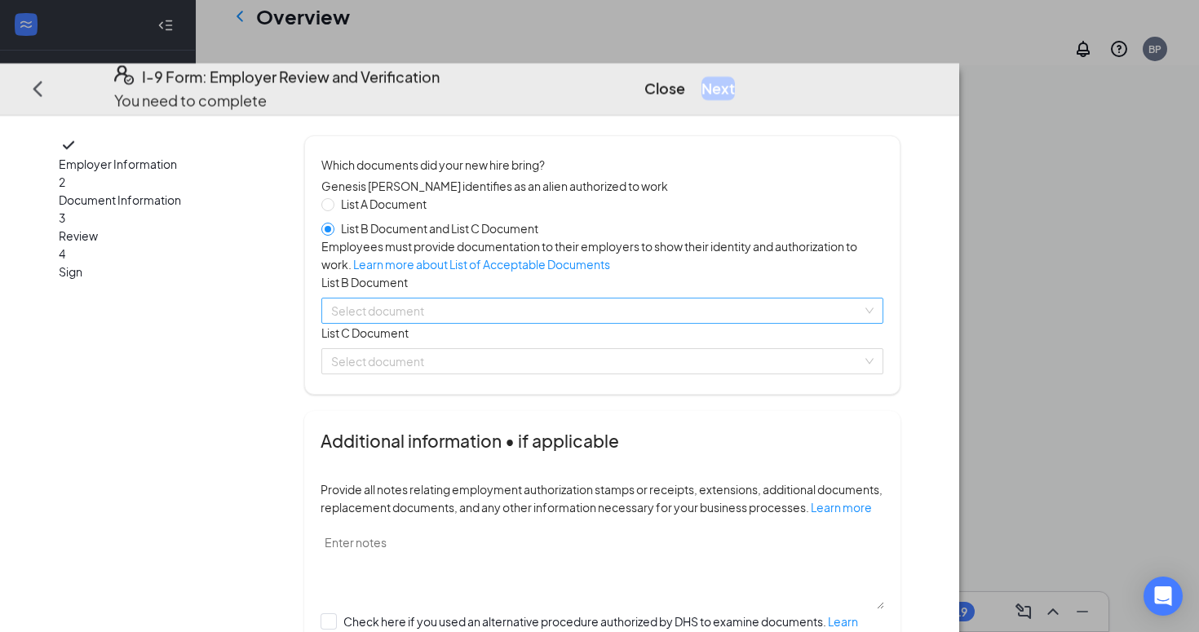
click at [502, 323] on input "search" at bounding box center [596, 311] width 531 height 24
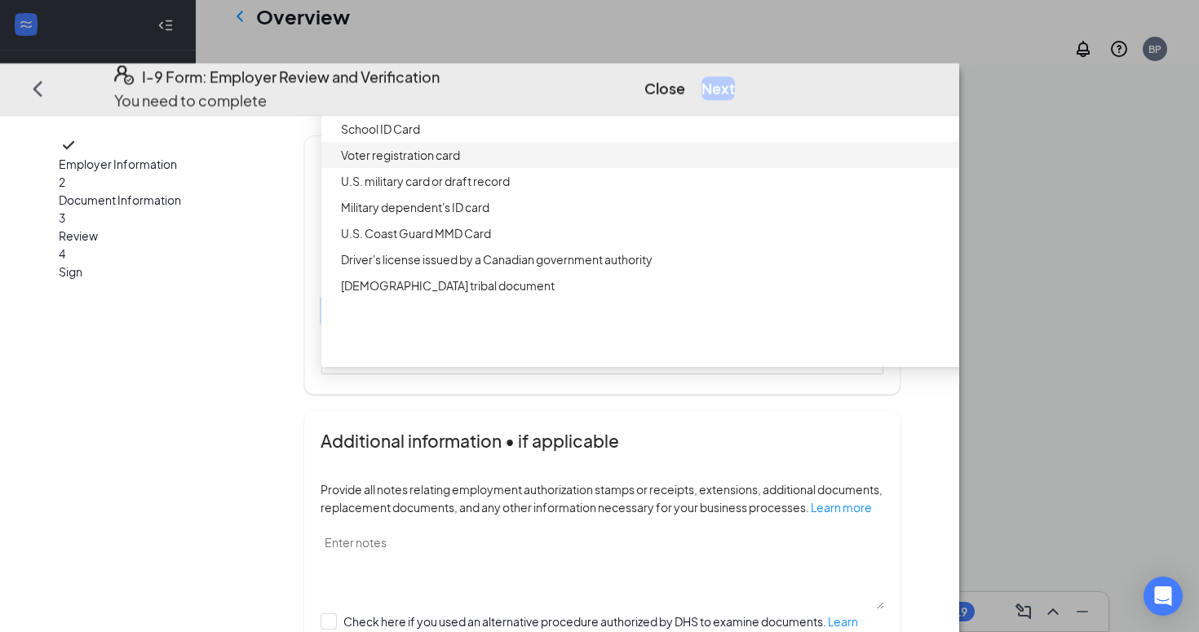
scroll to position [701, 0]
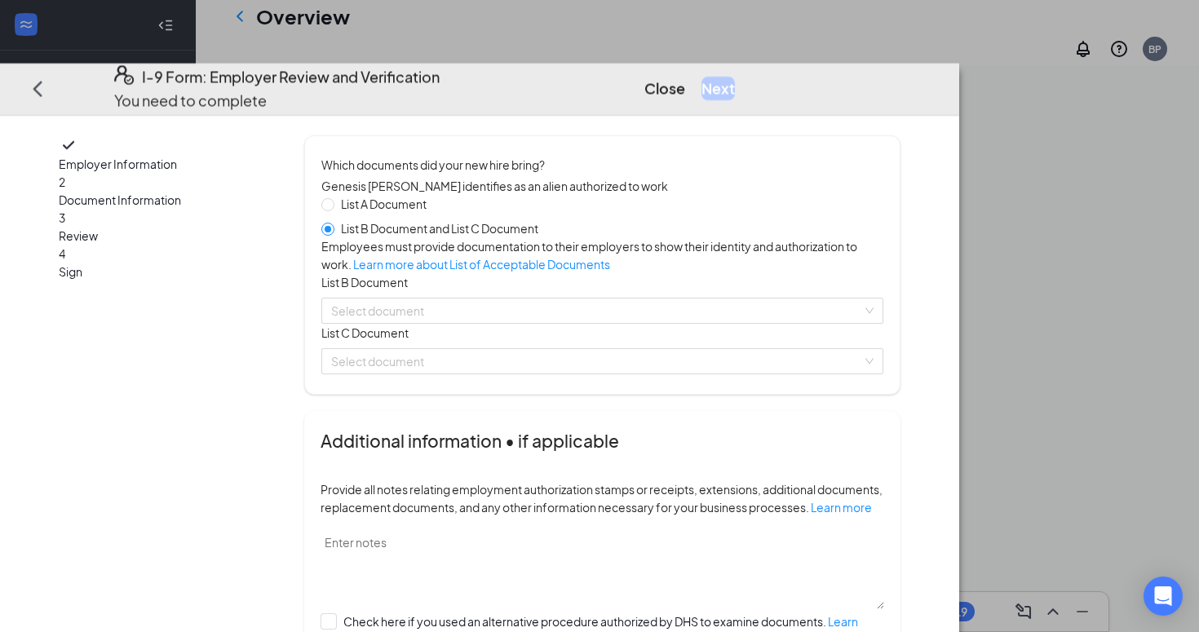
scroll to position [561, 0]
click at [333, 197] on input "List A Document" at bounding box center [326, 202] width 11 height 11
radio input "true"
radio input "false"
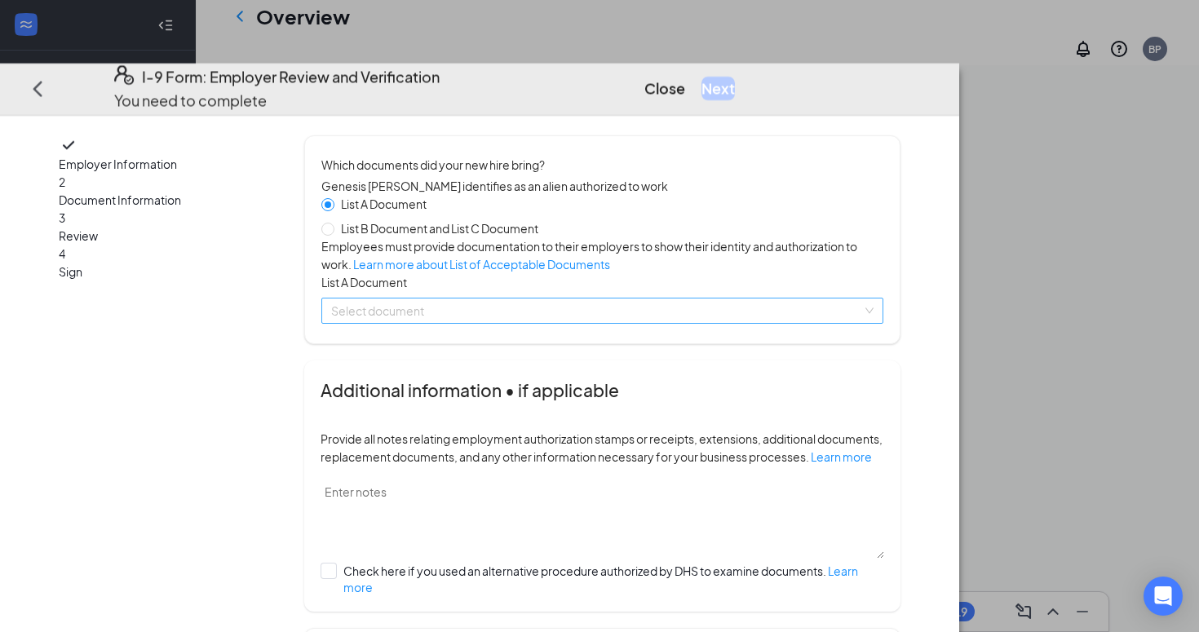
click at [452, 323] on input "search" at bounding box center [596, 311] width 531 height 24
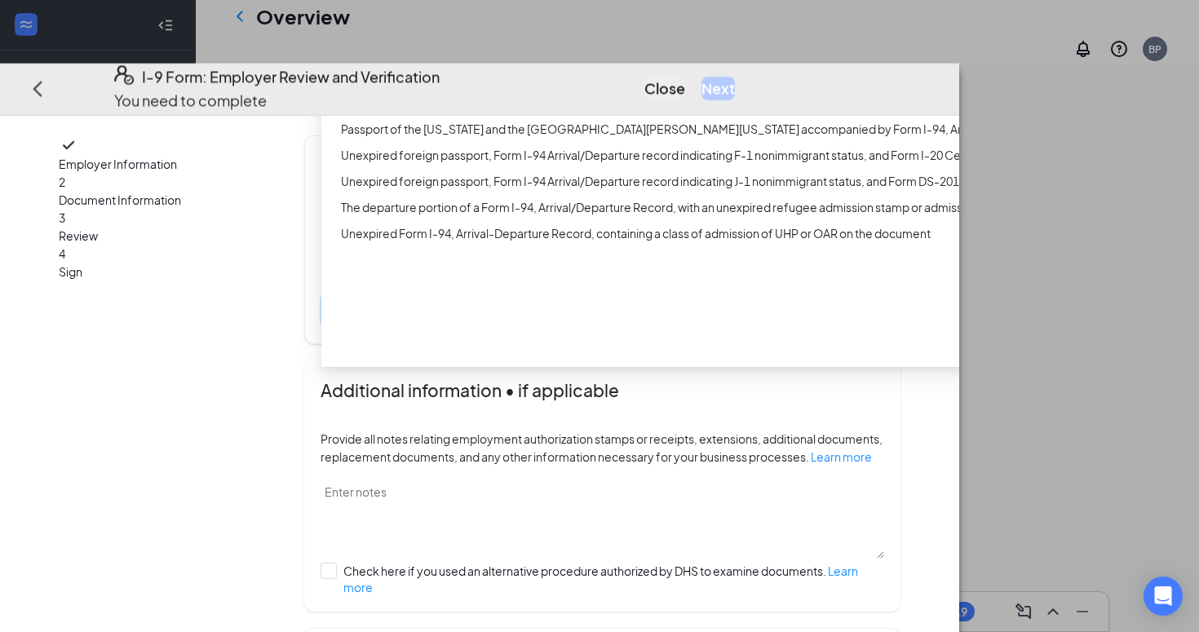
click at [685, 77] on button "Close" at bounding box center [664, 88] width 41 height 23
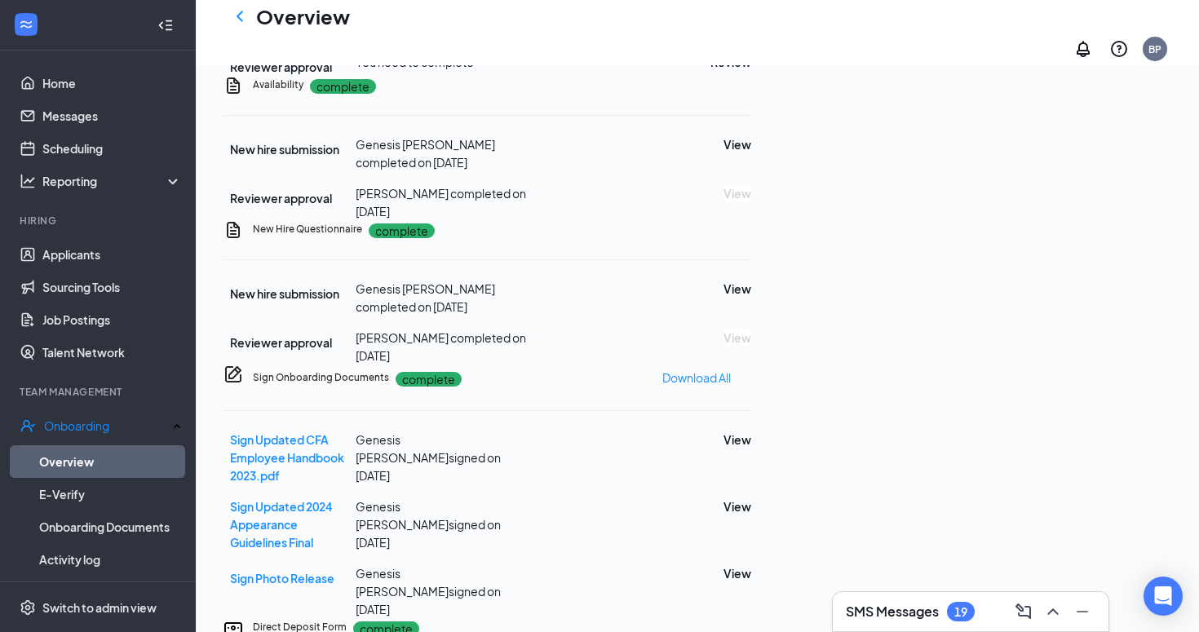
scroll to position [827, 0]
click at [104, 146] on link "Scheduling" at bounding box center [111, 148] width 139 height 33
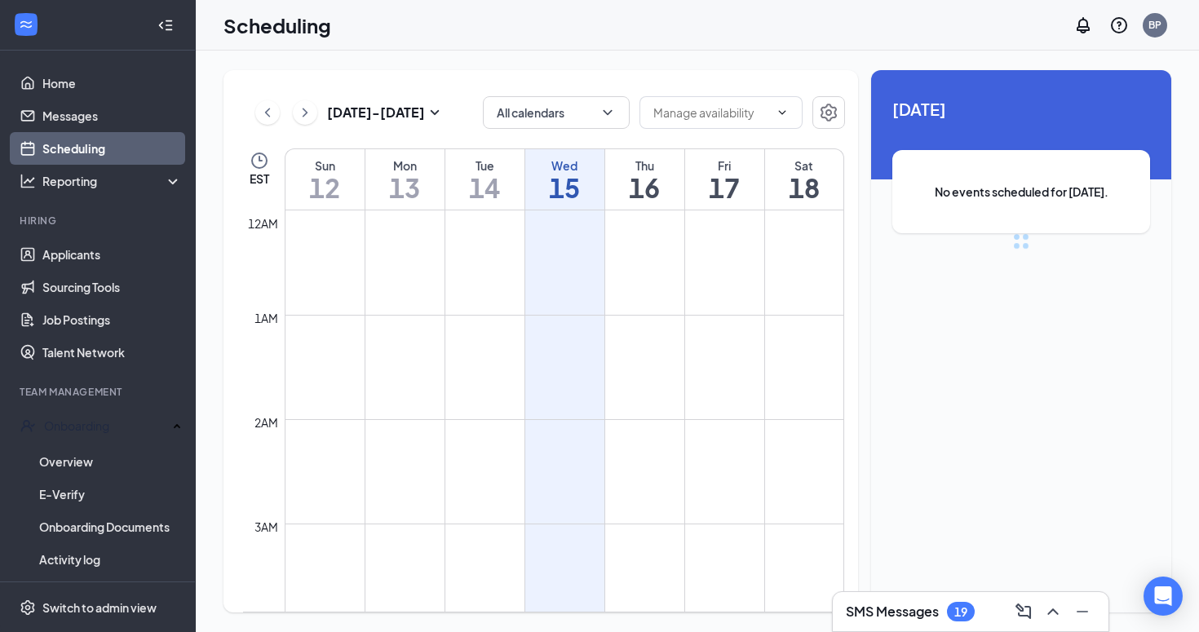
scroll to position [802, 0]
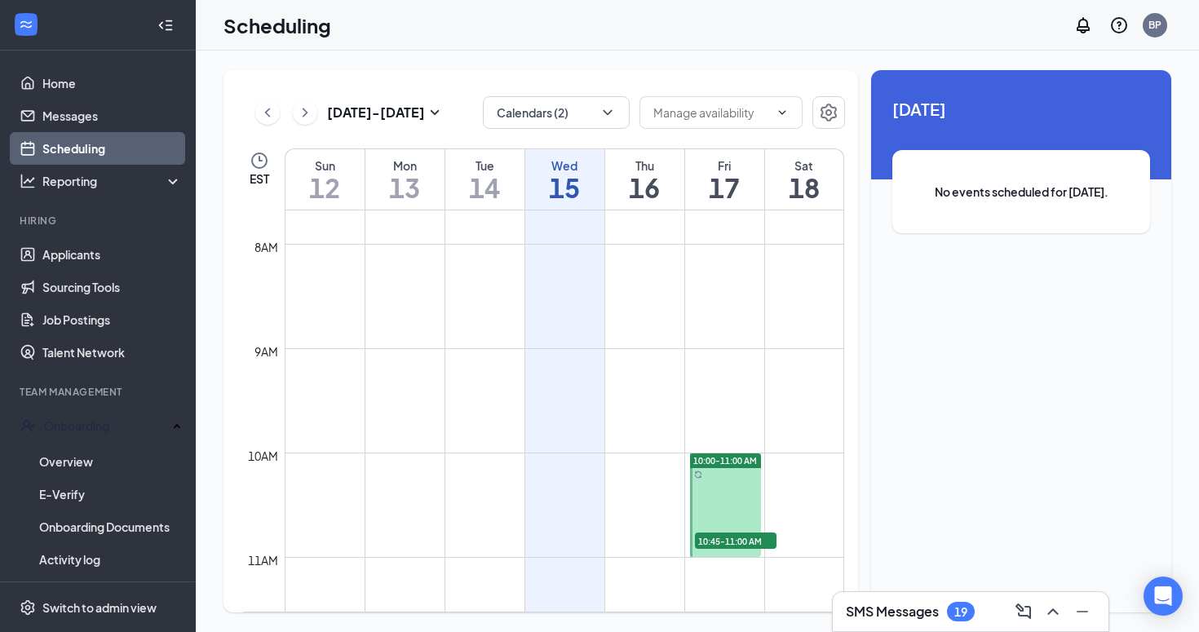
click at [627, 1] on div "Scheduling BP" at bounding box center [697, 25] width 1003 height 51
click at [959, 618] on div "19" at bounding box center [960, 612] width 13 height 14
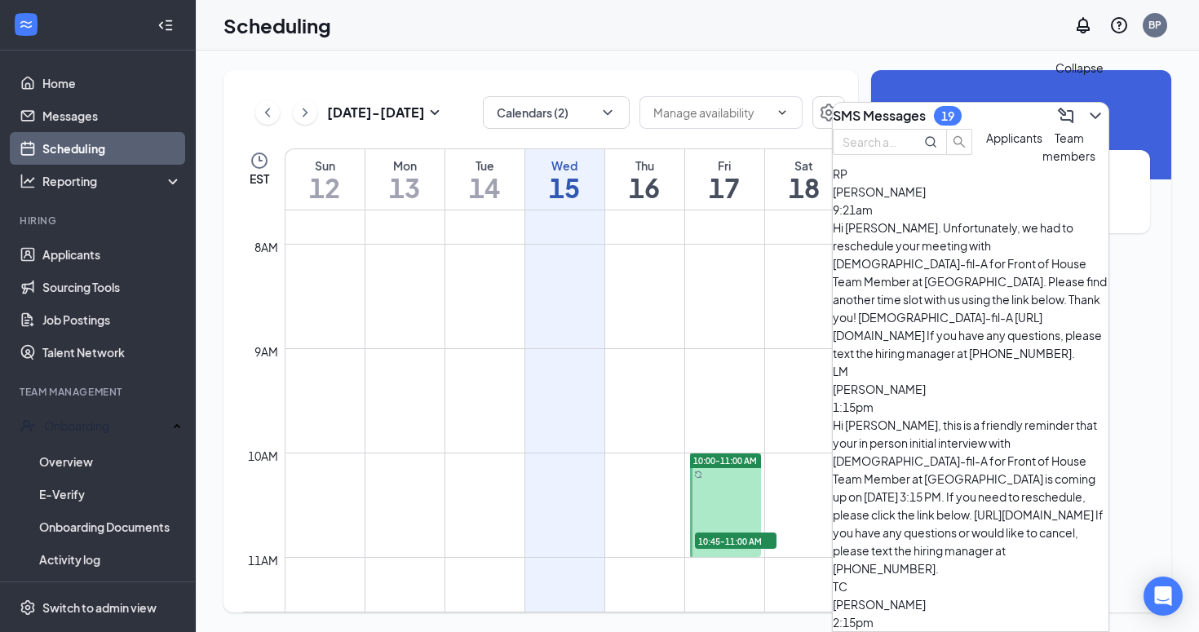
click at [1091, 108] on icon "ChevronDown" at bounding box center [1096, 116] width 20 height 20
